Goal: Task Accomplishment & Management: Use online tool/utility

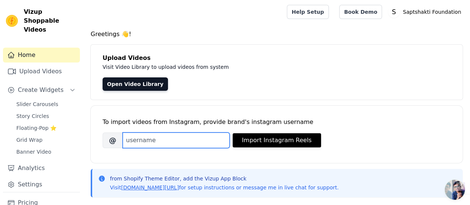
click at [167, 144] on input "Brand's Instagram Username" at bounding box center [176, 140] width 107 height 16
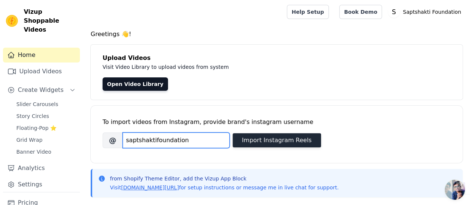
type input "saptshaktifoundation"
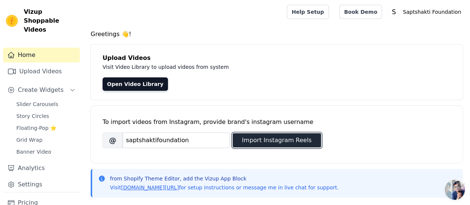
click at [267, 142] on button "Import Instagram Reels" at bounding box center [276, 140] width 88 height 14
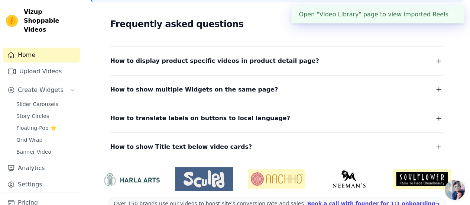
scroll to position [148, 0]
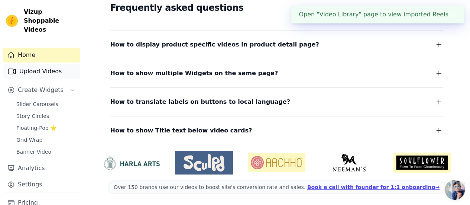
click at [30, 64] on link "Upload Videos" at bounding box center [41, 71] width 77 height 15
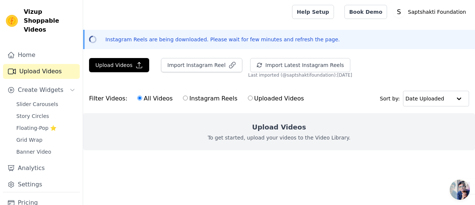
click at [179, 72] on div "Import Instagram Reel" at bounding box center [198, 68] width 87 height 20
click at [185, 67] on button "Import Instagram Reel" at bounding box center [201, 65] width 81 height 14
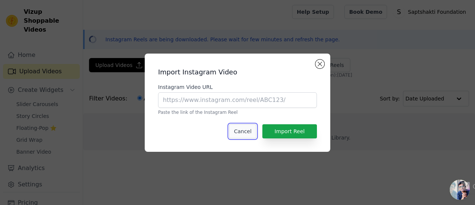
click at [242, 130] on button "Cancel" at bounding box center [242, 131] width 27 height 14
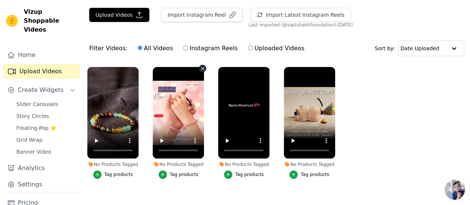
scroll to position [59, 0]
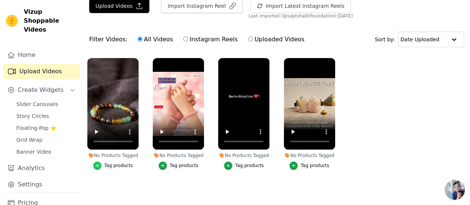
click at [95, 163] on icon "button" at bounding box center [97, 165] width 5 height 5
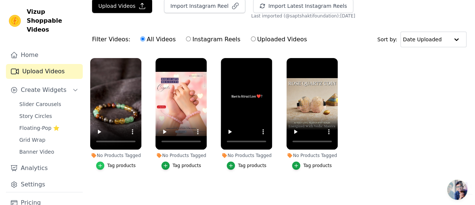
scroll to position [0, 0]
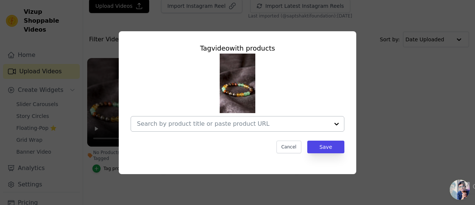
click at [209, 128] on div at bounding box center [233, 123] width 192 height 15
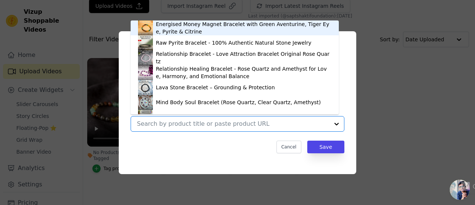
click at [165, 30] on div "Energised Money Magnet Bracelet with Green Aventurine, Tiger Eye, Pyrite & Citr…" at bounding box center [244, 27] width 176 height 15
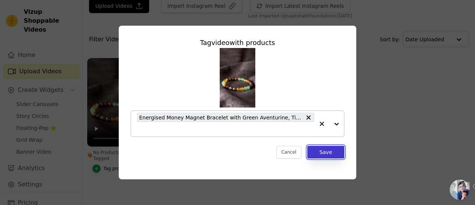
click at [329, 149] on button "Save" at bounding box center [325, 152] width 37 height 13
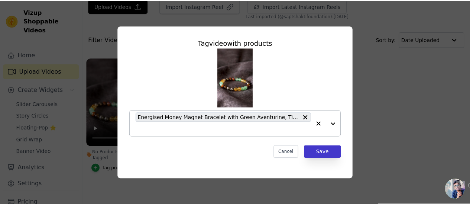
scroll to position [59, 0]
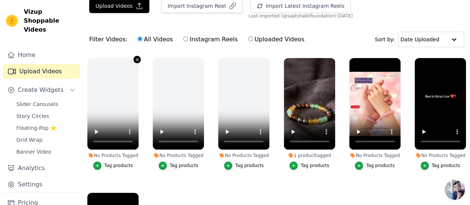
click at [134, 58] on icon "button" at bounding box center [137, 60] width 6 height 6
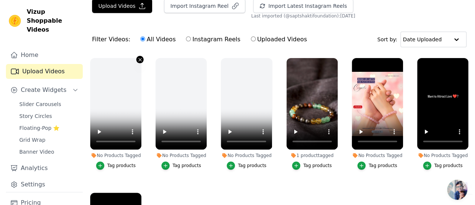
scroll to position [0, 0]
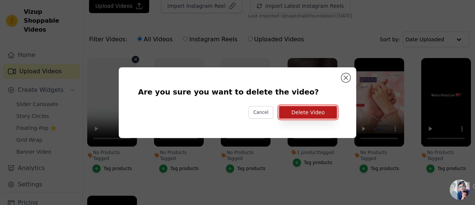
click at [323, 115] on button "Delete Video" at bounding box center [308, 112] width 58 height 13
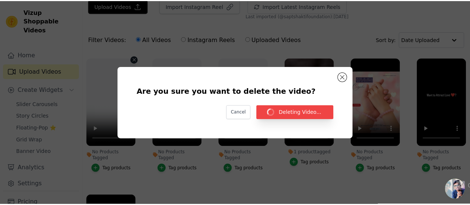
scroll to position [59, 0]
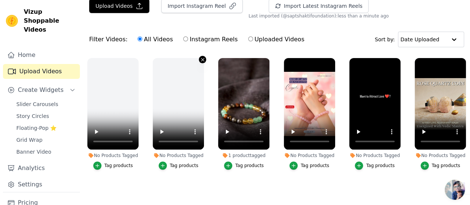
click at [200, 58] on icon "button" at bounding box center [203, 60] width 6 height 6
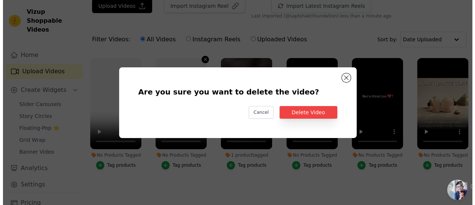
scroll to position [0, 0]
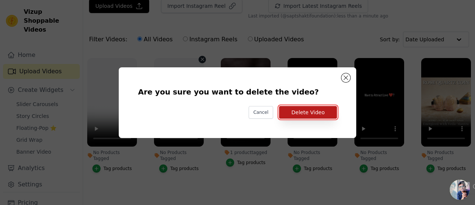
click at [300, 110] on button "Delete Video" at bounding box center [308, 112] width 58 height 13
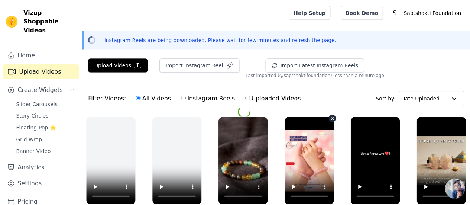
scroll to position [59, 0]
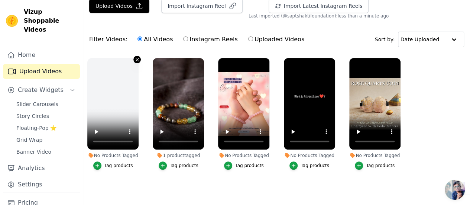
click at [136, 60] on icon "button" at bounding box center [137, 59] width 3 height 3
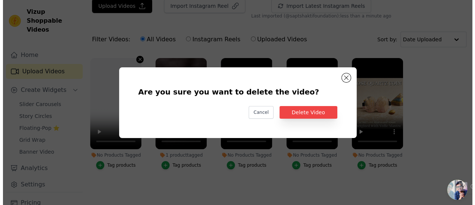
scroll to position [0, 0]
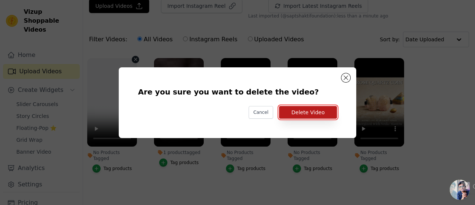
click at [295, 115] on button "Delete Video" at bounding box center [308, 112] width 58 height 13
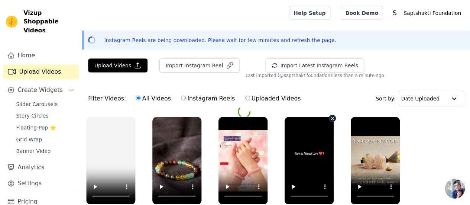
scroll to position [59, 0]
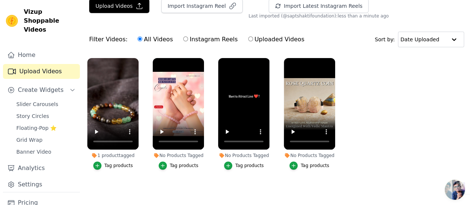
click at [175, 162] on div "Tag products" at bounding box center [184, 165] width 29 height 6
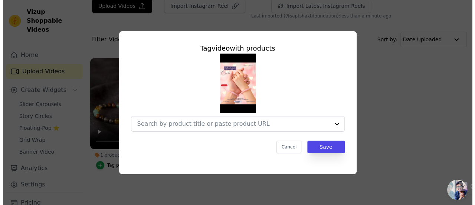
scroll to position [0, 0]
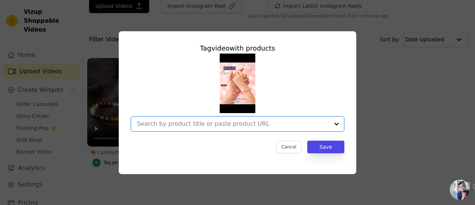
click at [246, 125] on input "No Products Tagged Tag video with products Option undefined, selected. Select i…" at bounding box center [233, 123] width 192 height 7
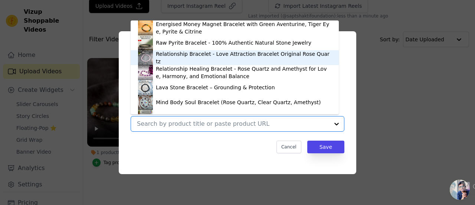
click at [191, 58] on div "Relationship Bracelet - Love Attraction Bracelet Original Rose Quartz" at bounding box center [244, 57] width 176 height 15
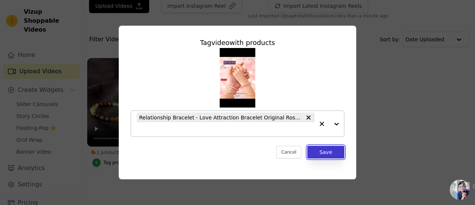
click at [325, 157] on button "Save" at bounding box center [325, 152] width 37 height 13
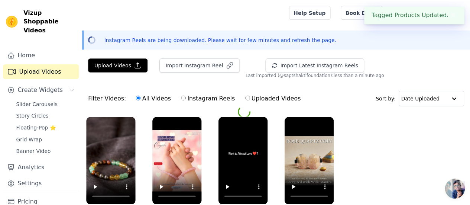
scroll to position [59, 0]
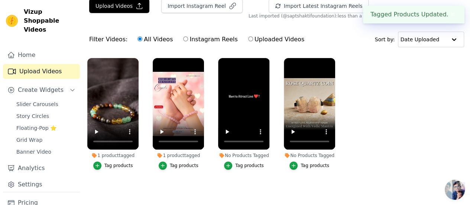
click at [247, 161] on button "Tag products" at bounding box center [244, 165] width 40 height 8
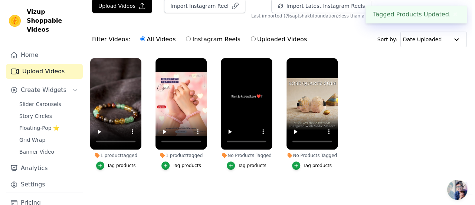
scroll to position [0, 0]
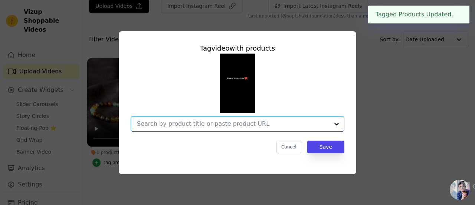
click at [258, 123] on input "No Products Tagged Tag video with products Option undefined, selected. Select i…" at bounding box center [233, 123] width 192 height 7
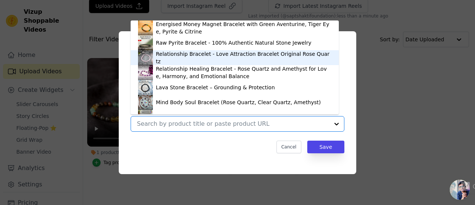
click at [202, 56] on div "Relationship Bracelet - Love Attraction Bracelet Original Rose Quartz" at bounding box center [244, 57] width 176 height 15
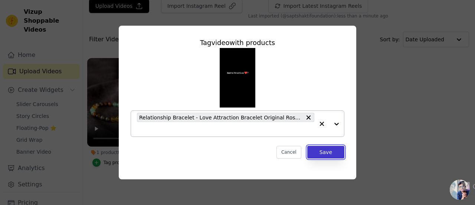
click at [332, 155] on button "Save" at bounding box center [325, 152] width 37 height 13
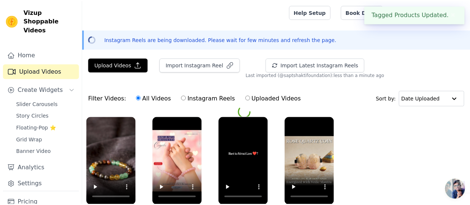
scroll to position [59, 0]
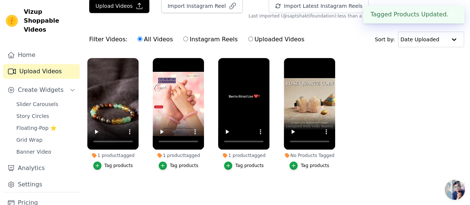
click at [304, 162] on div "Tag products" at bounding box center [314, 165] width 29 height 6
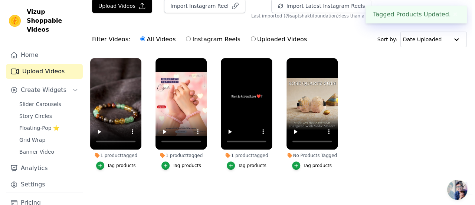
scroll to position [0, 0]
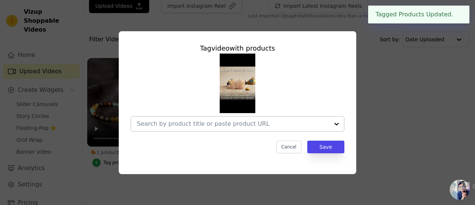
click at [275, 118] on div at bounding box center [233, 123] width 192 height 15
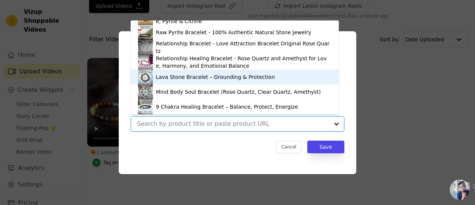
scroll to position [85, 0]
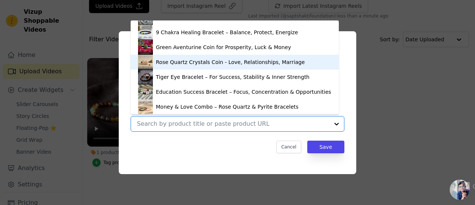
click at [203, 61] on div "Rose Quartz Crystals Coin - Love, Relationships, Marriage" at bounding box center [230, 61] width 149 height 7
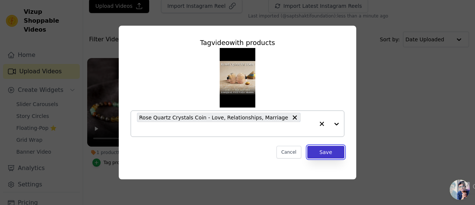
click at [317, 146] on button "Save" at bounding box center [325, 152] width 37 height 13
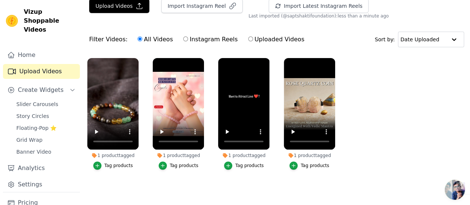
scroll to position [0, 0]
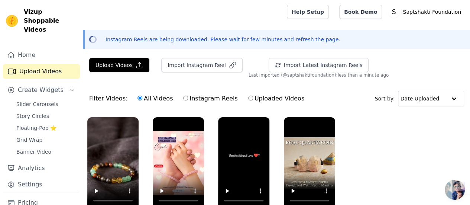
click at [45, 89] on div "Home Upload Videos Create Widgets Slider Carousels Story Circles Floating-Pop ⭐…" at bounding box center [41, 120] width 77 height 144
click at [41, 100] on span "Slider Carousels" at bounding box center [37, 103] width 42 height 7
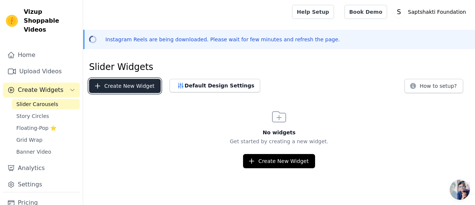
click at [138, 88] on button "Create New Widget" at bounding box center [125, 86] width 72 height 14
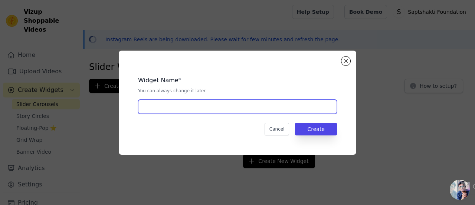
click at [198, 101] on input "text" at bounding box center [237, 107] width 199 height 14
type input "IG SLIDER"
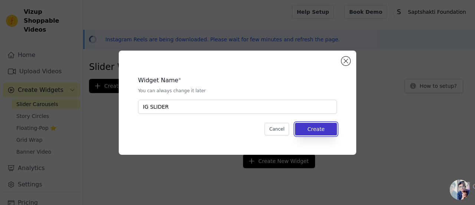
click at [330, 125] on button "Create" at bounding box center [316, 129] width 42 height 13
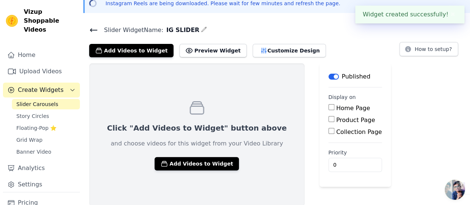
scroll to position [36, 0]
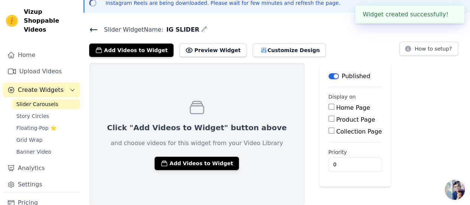
click at [328, 105] on input "Home Page" at bounding box center [331, 107] width 6 height 6
checkbox input "true"
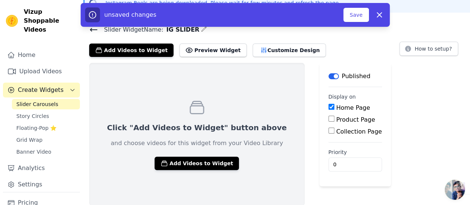
click at [328, 118] on input "Product Page" at bounding box center [331, 118] width 6 height 6
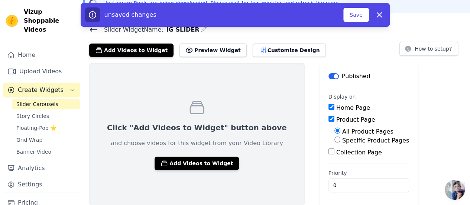
scroll to position [37, 0]
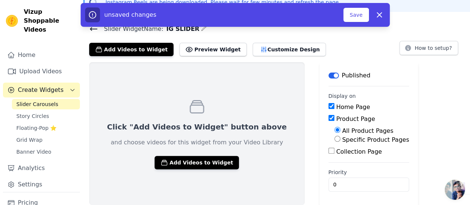
click at [328, 115] on input "Product Page" at bounding box center [331, 118] width 6 height 6
checkbox input "false"
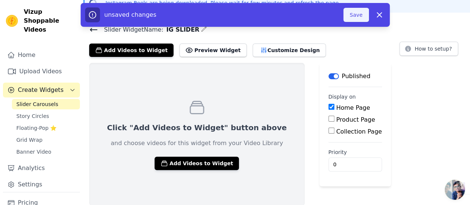
click at [356, 13] on button "Save" at bounding box center [355, 15] width 25 height 14
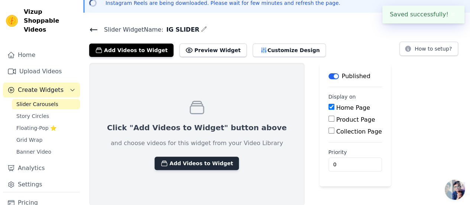
click at [160, 159] on icon "button" at bounding box center [163, 162] width 7 height 7
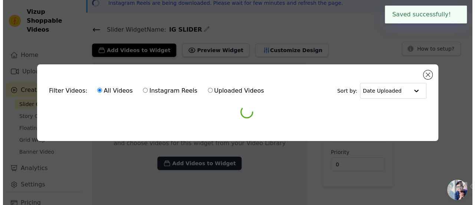
scroll to position [0, 0]
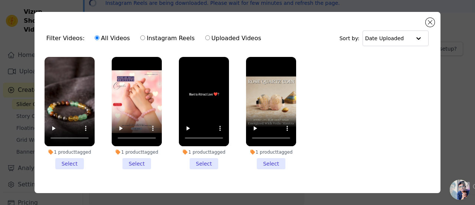
click at [65, 160] on li "1 product tagged Select" at bounding box center [70, 113] width 50 height 112
click at [0, 0] on input "1 product tagged Select" at bounding box center [0, 0] width 0 height 0
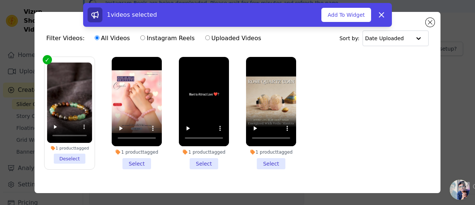
click at [131, 160] on li "1 product tagged Select" at bounding box center [137, 113] width 50 height 112
click at [0, 0] on input "1 product tagged Select" at bounding box center [0, 0] width 0 height 0
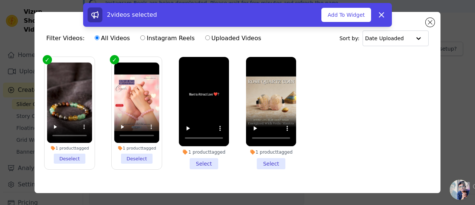
click at [202, 159] on li "1 product tagged Select" at bounding box center [204, 113] width 50 height 112
click at [0, 0] on input "1 product tagged Select" at bounding box center [0, 0] width 0 height 0
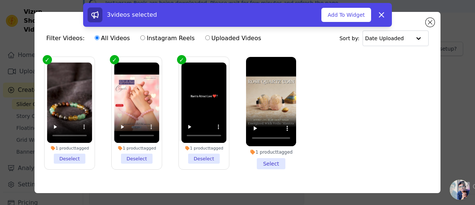
click at [276, 161] on li "1 product tagged Select" at bounding box center [271, 113] width 50 height 112
click at [0, 0] on input "1 product tagged Select" at bounding box center [0, 0] width 0 height 0
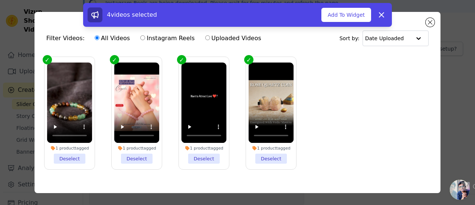
scroll to position [17, 0]
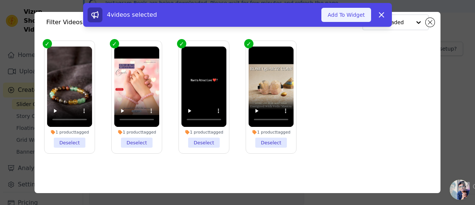
click at [359, 13] on button "Add To Widget" at bounding box center [347, 15] width 50 height 14
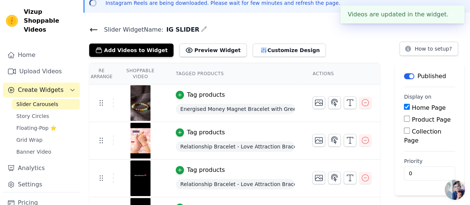
scroll to position [65, 0]
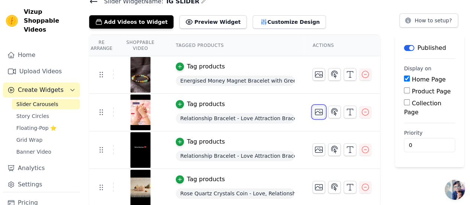
click at [323, 112] on icon "button" at bounding box center [318, 111] width 9 height 9
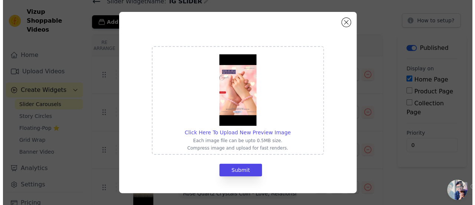
scroll to position [0, 0]
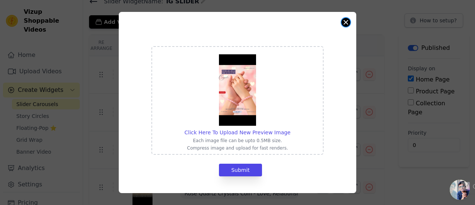
click at [346, 24] on button "Close modal" at bounding box center [346, 22] width 9 height 9
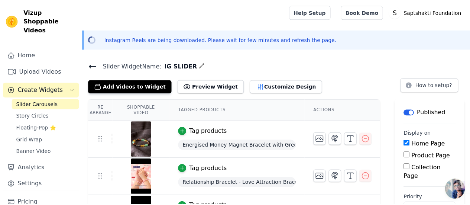
scroll to position [65, 0]
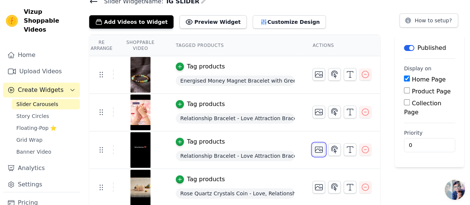
click at [320, 147] on icon "button" at bounding box center [318, 149] width 9 height 9
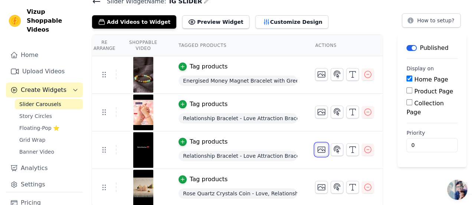
scroll to position [0, 0]
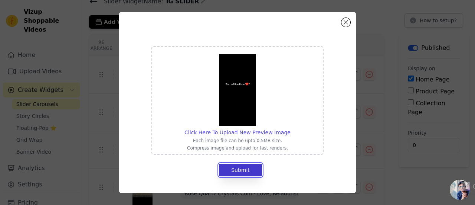
click at [236, 172] on button "Submit" at bounding box center [240, 169] width 43 height 13
click at [233, 133] on span "Click Here To Upload New Preview Image" at bounding box center [238, 132] width 106 height 6
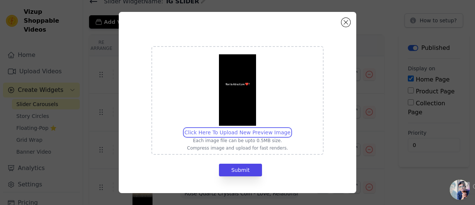
click at [290, 128] on input "Click Here To Upload New Preview Image Each image file can be upto 0.5MB size. …" at bounding box center [290, 128] width 0 height 0
type input "C:\fakepath\rose quartz.png"
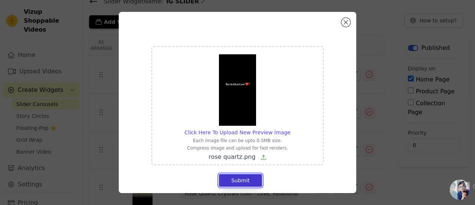
click at [235, 176] on button "Submit" at bounding box center [240, 180] width 43 height 13
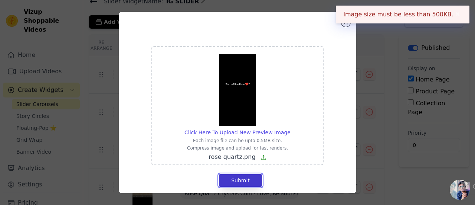
click at [235, 176] on button "Submit" at bounding box center [240, 180] width 43 height 13
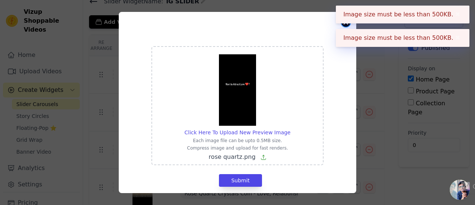
click at [344, 23] on button "Close modal" at bounding box center [346, 22] width 9 height 9
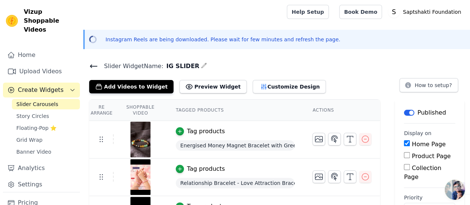
scroll to position [65, 0]
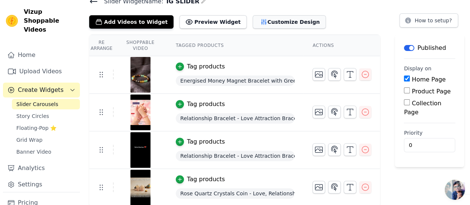
click at [271, 22] on button "Customize Design" at bounding box center [288, 21] width 73 height 13
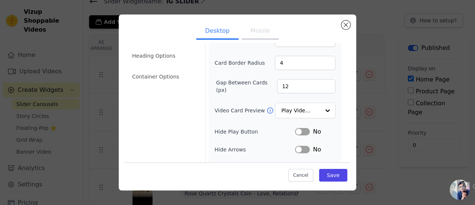
scroll to position [0, 0]
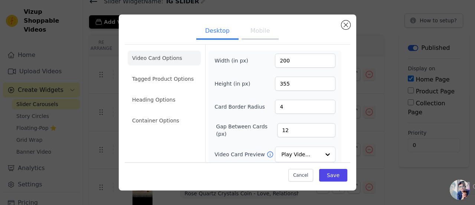
click at [246, 34] on button "Mobile" at bounding box center [260, 31] width 37 height 16
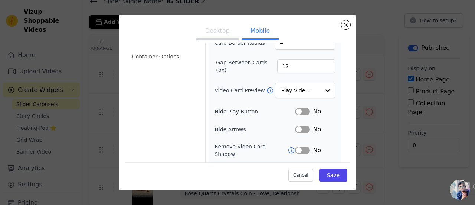
scroll to position [63, 0]
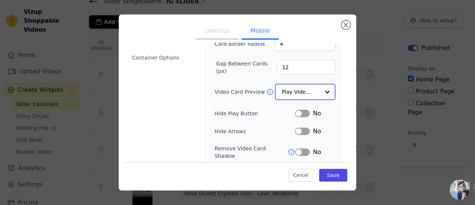
click at [295, 90] on input "Video Card Preview" at bounding box center [301, 91] width 38 height 15
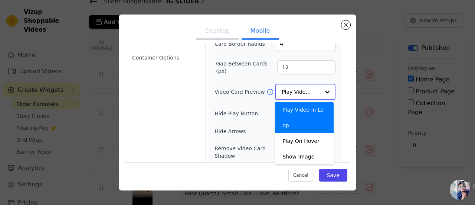
click at [295, 90] on input "Video Card Preview" at bounding box center [301, 91] width 38 height 15
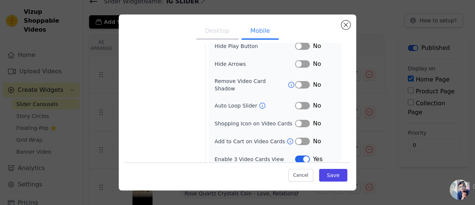
scroll to position [128, 0]
click at [300, 120] on button "Label" at bounding box center [302, 123] width 15 height 7
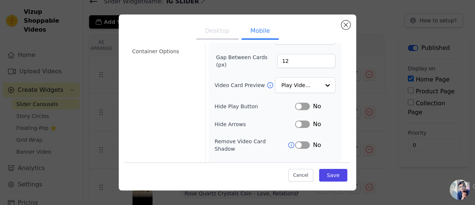
scroll to position [0, 0]
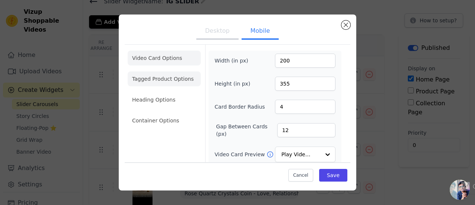
click at [170, 76] on li "Tagged Product Options" at bounding box center [164, 78] width 73 height 15
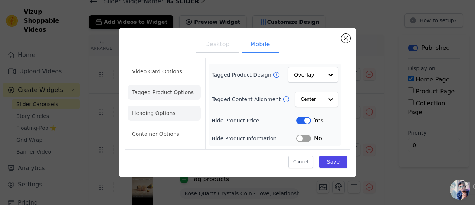
click at [160, 118] on li "Heading Options" at bounding box center [164, 112] width 73 height 15
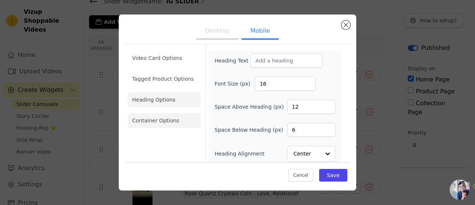
click at [168, 122] on li "Container Options" at bounding box center [164, 120] width 73 height 15
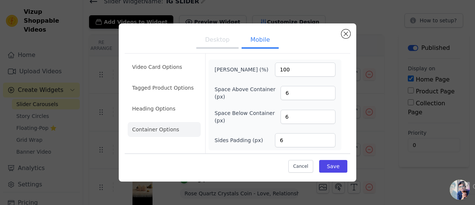
click at [233, 42] on button "Desktop" at bounding box center [217, 40] width 42 height 16
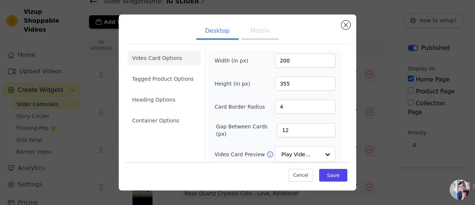
scroll to position [111, 0]
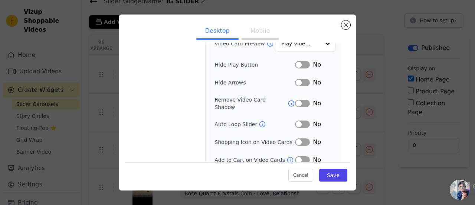
click at [295, 79] on button "Label" at bounding box center [302, 82] width 15 height 7
click at [299, 138] on button "Label" at bounding box center [302, 141] width 15 height 7
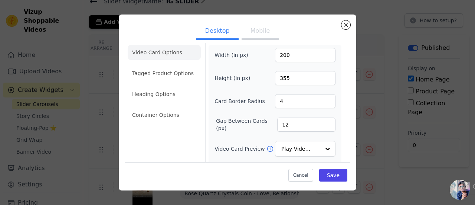
scroll to position [0, 0]
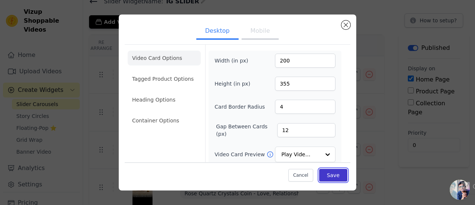
click at [332, 175] on button "Save" at bounding box center [333, 175] width 28 height 13
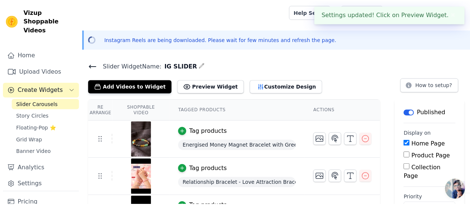
scroll to position [65, 0]
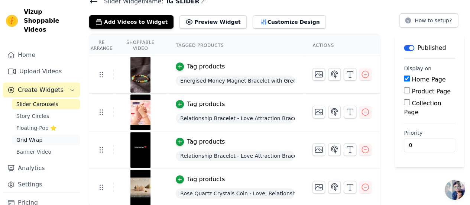
click at [29, 136] on span "Grid Wrap" at bounding box center [29, 139] width 26 height 7
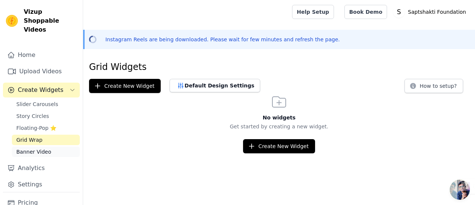
click at [50, 146] on link "Banner Video" at bounding box center [46, 151] width 68 height 10
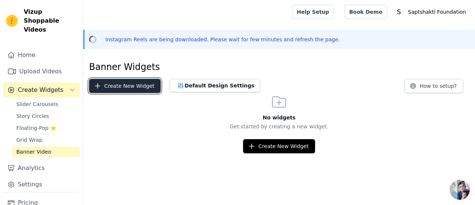
click at [116, 88] on button "Create New Widget" at bounding box center [125, 86] width 72 height 14
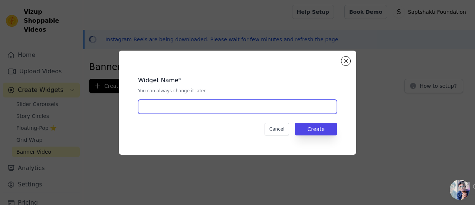
click at [183, 103] on input "text" at bounding box center [237, 107] width 199 height 14
type input "banner"
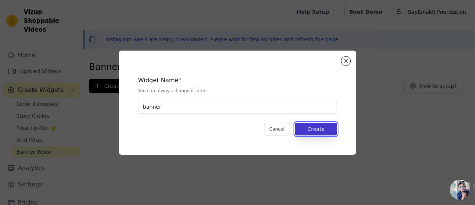
click at [318, 130] on button "Create" at bounding box center [316, 129] width 42 height 13
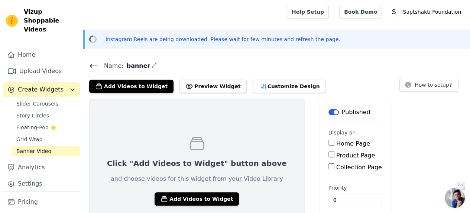
scroll to position [27, 0]
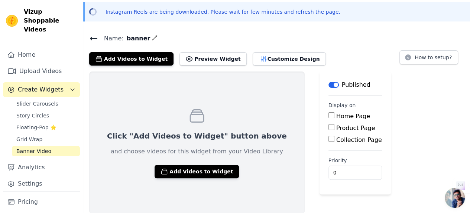
click at [97, 40] on icon at bounding box center [93, 38] width 9 height 9
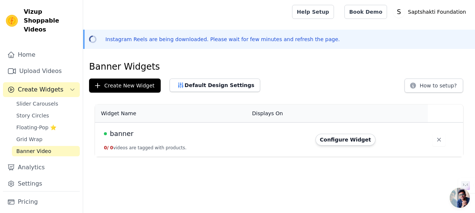
click at [42, 100] on span "Slider Carousels" at bounding box center [37, 103] width 42 height 7
